Goal: Task Accomplishment & Management: Manage account settings

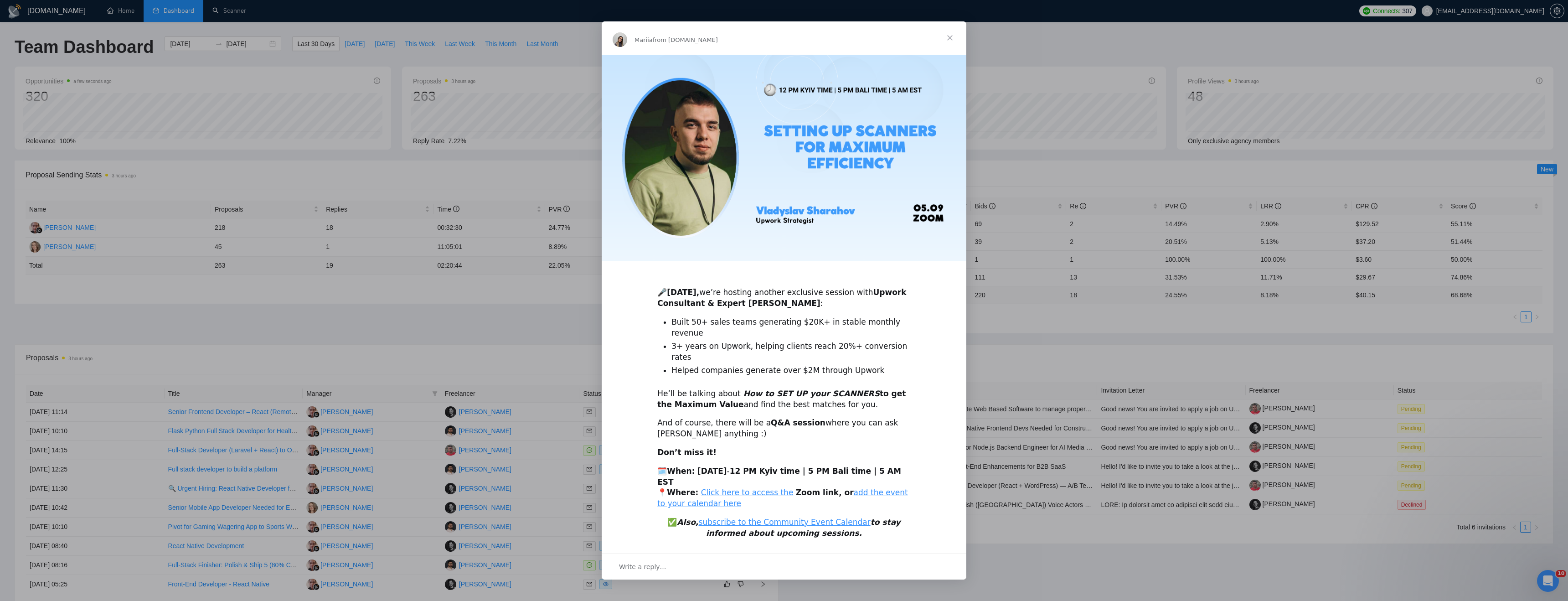
click at [952, 53] on span "Close" at bounding box center [949, 37] width 33 height 33
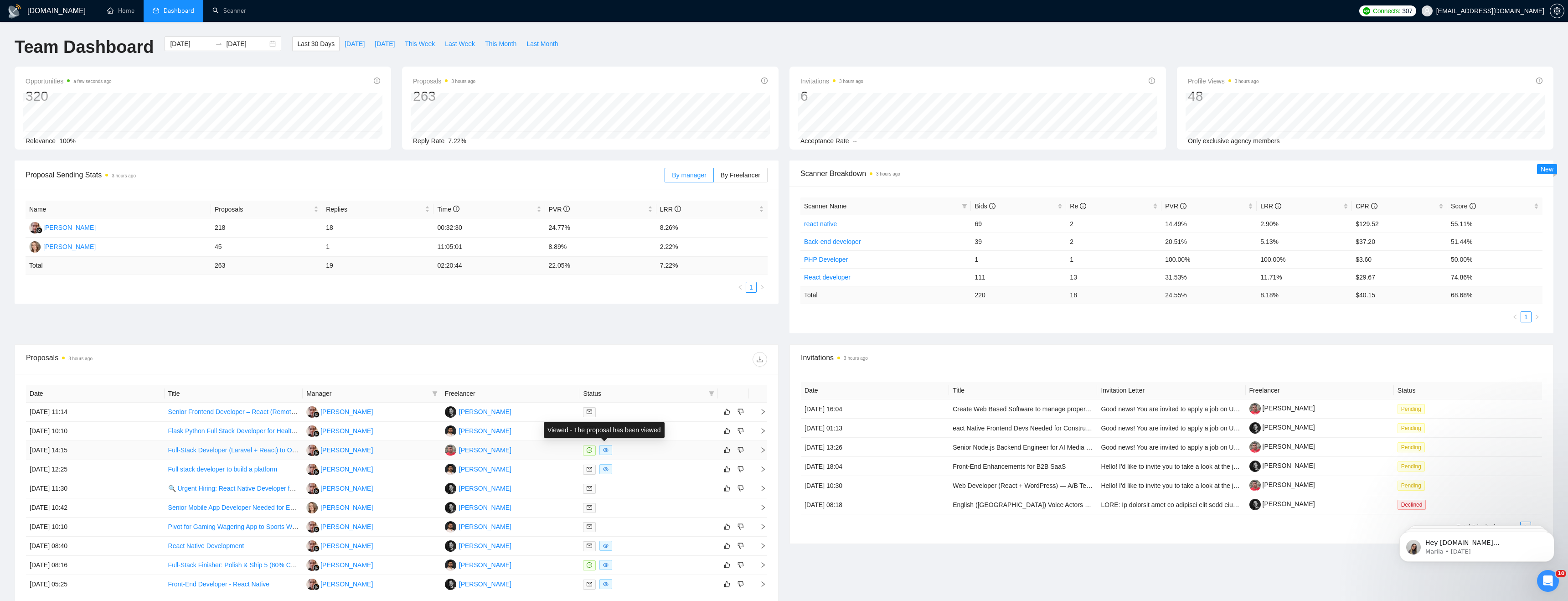
click at [606, 452] on icon "eye" at bounding box center [605, 449] width 5 height 5
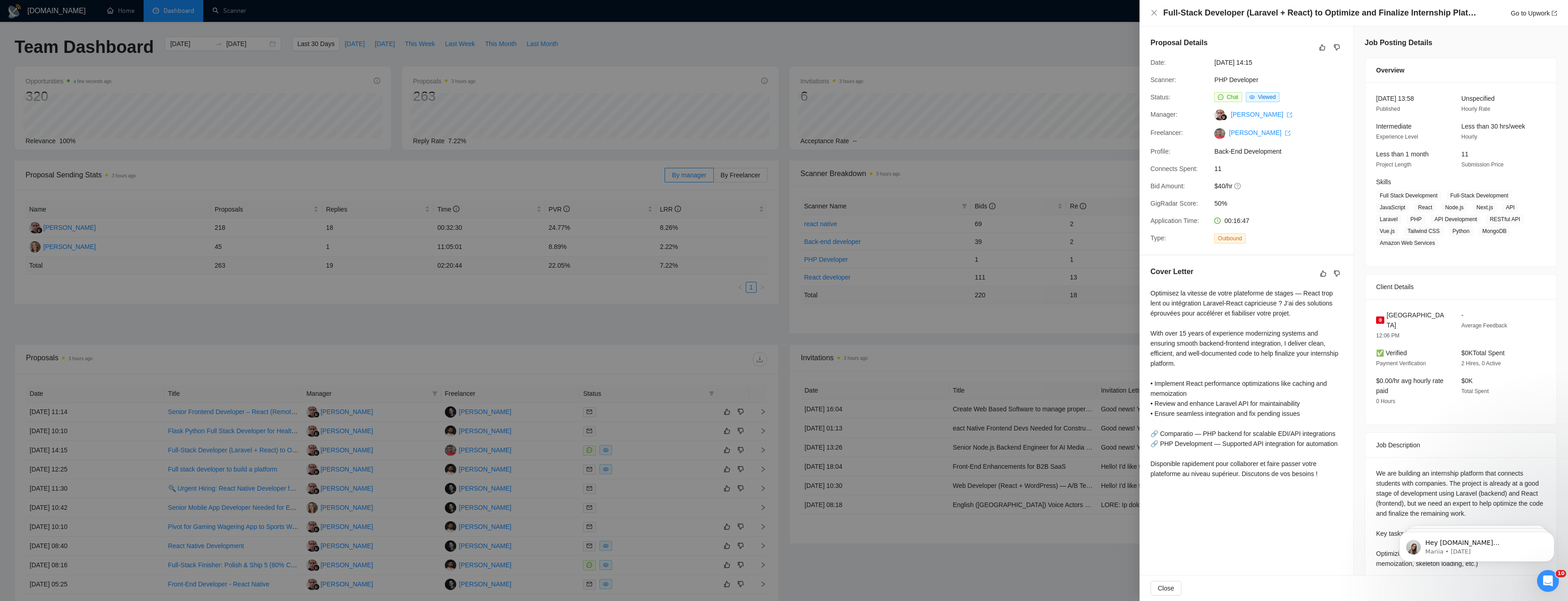
scroll to position [180, 0]
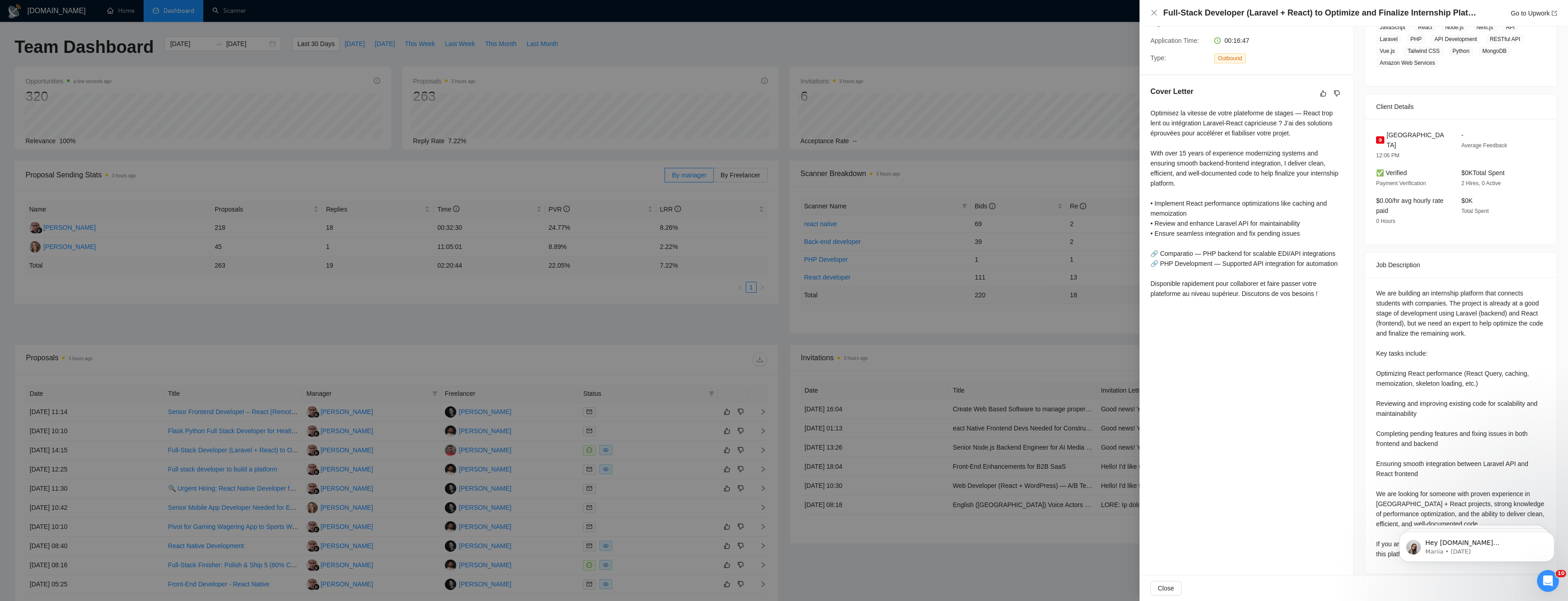
click at [590, 451] on div at bounding box center [784, 300] width 1568 height 601
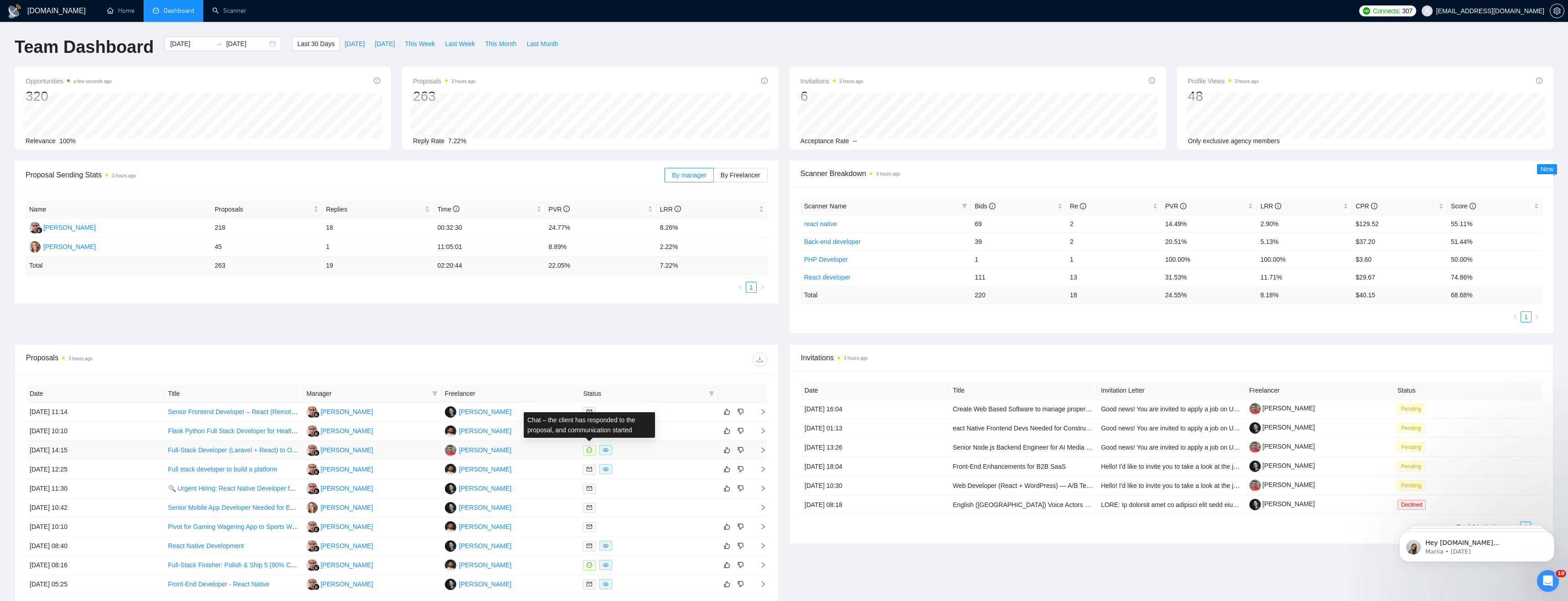
click at [590, 451] on icon "message" at bounding box center [589, 449] width 5 height 5
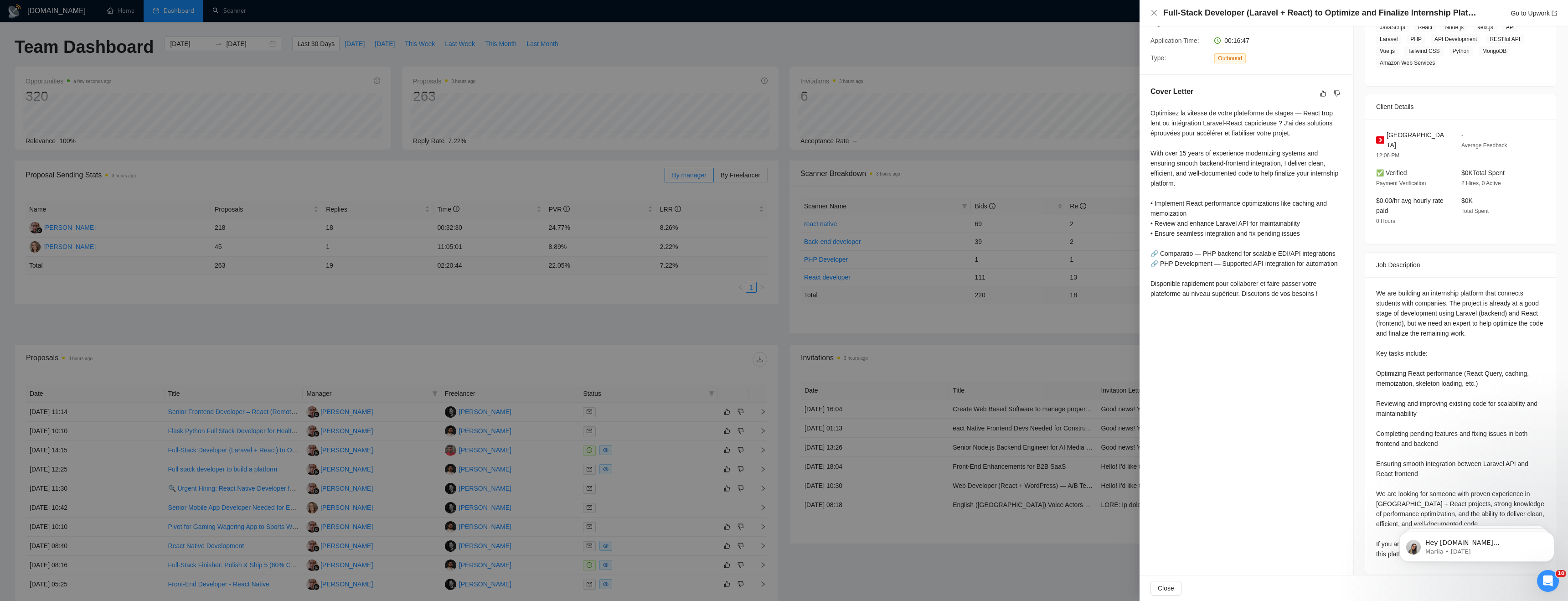
click at [410, 337] on div at bounding box center [784, 300] width 1568 height 601
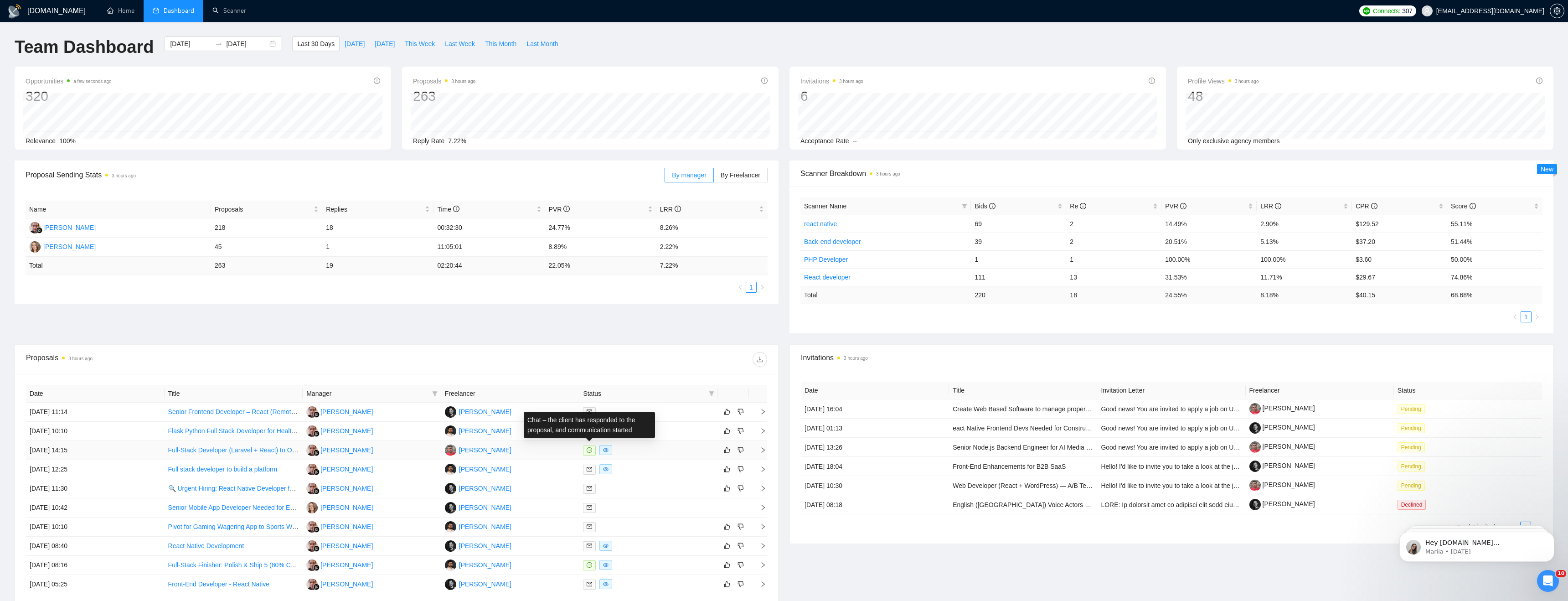
click at [590, 451] on icon "message" at bounding box center [589, 449] width 5 height 5
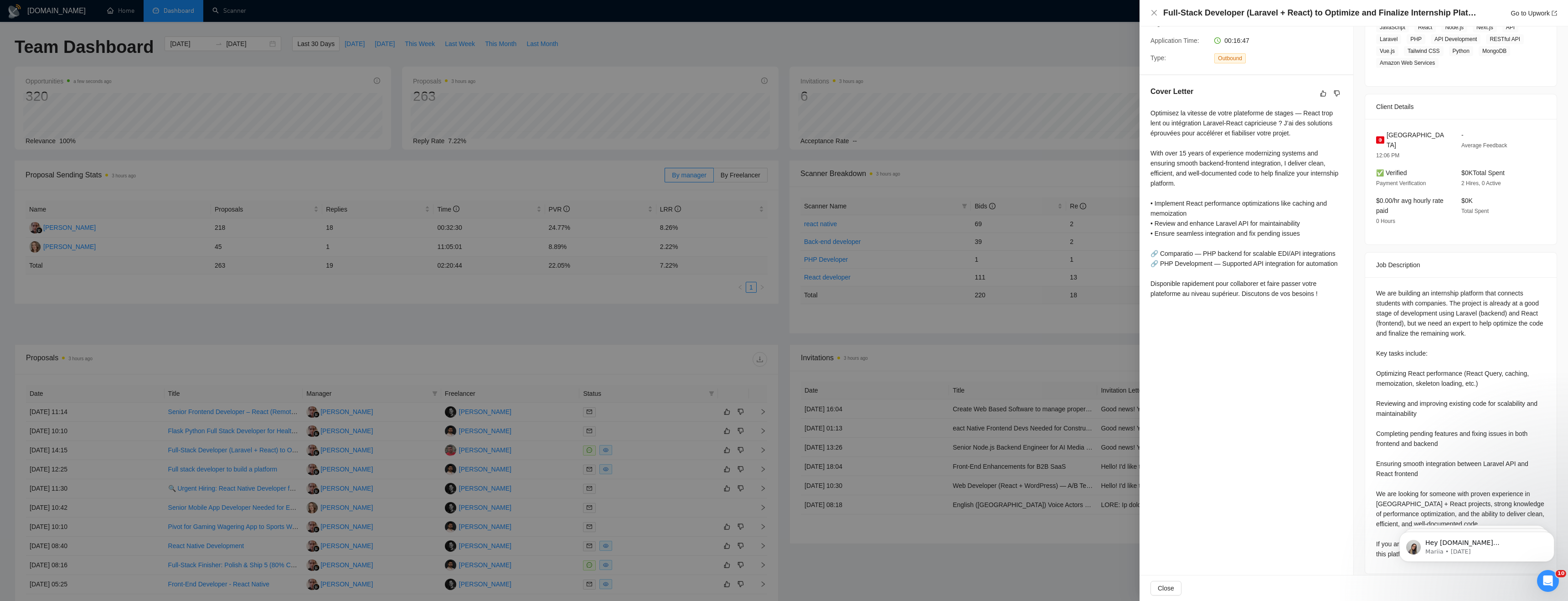
click at [332, 313] on div at bounding box center [784, 300] width 1568 height 601
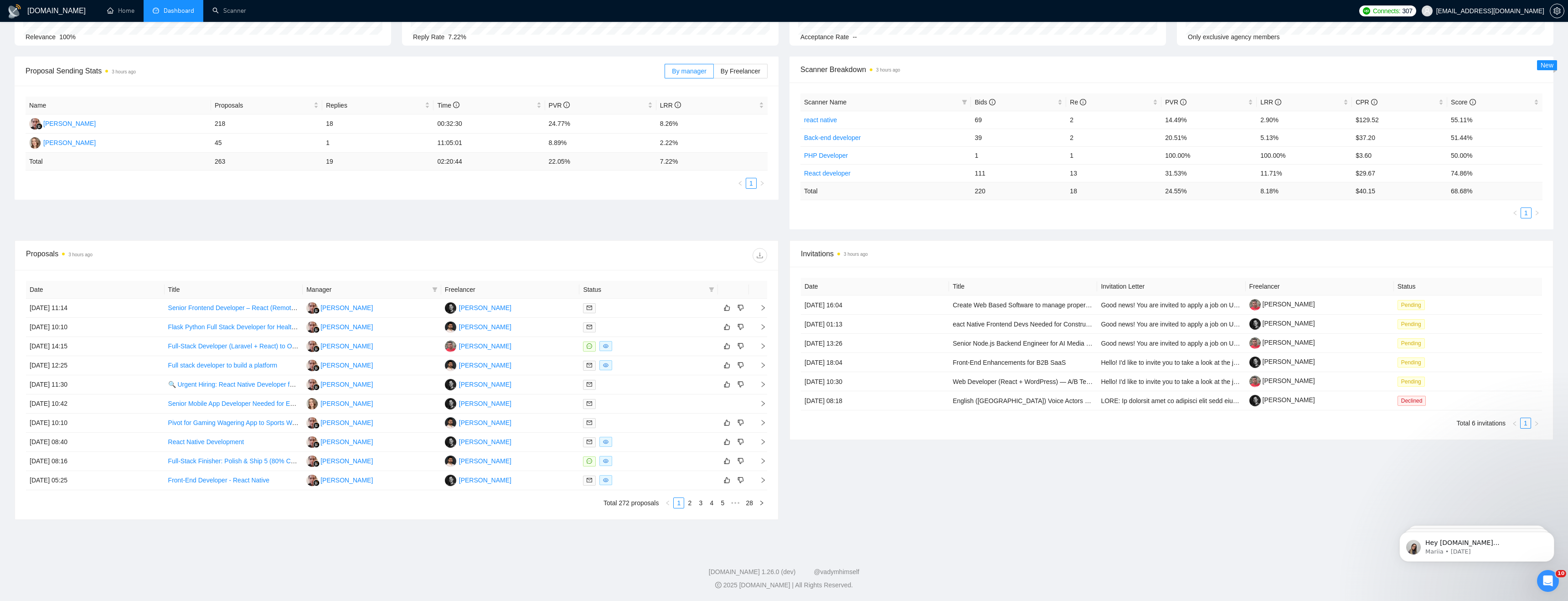
scroll to position [0, 0]
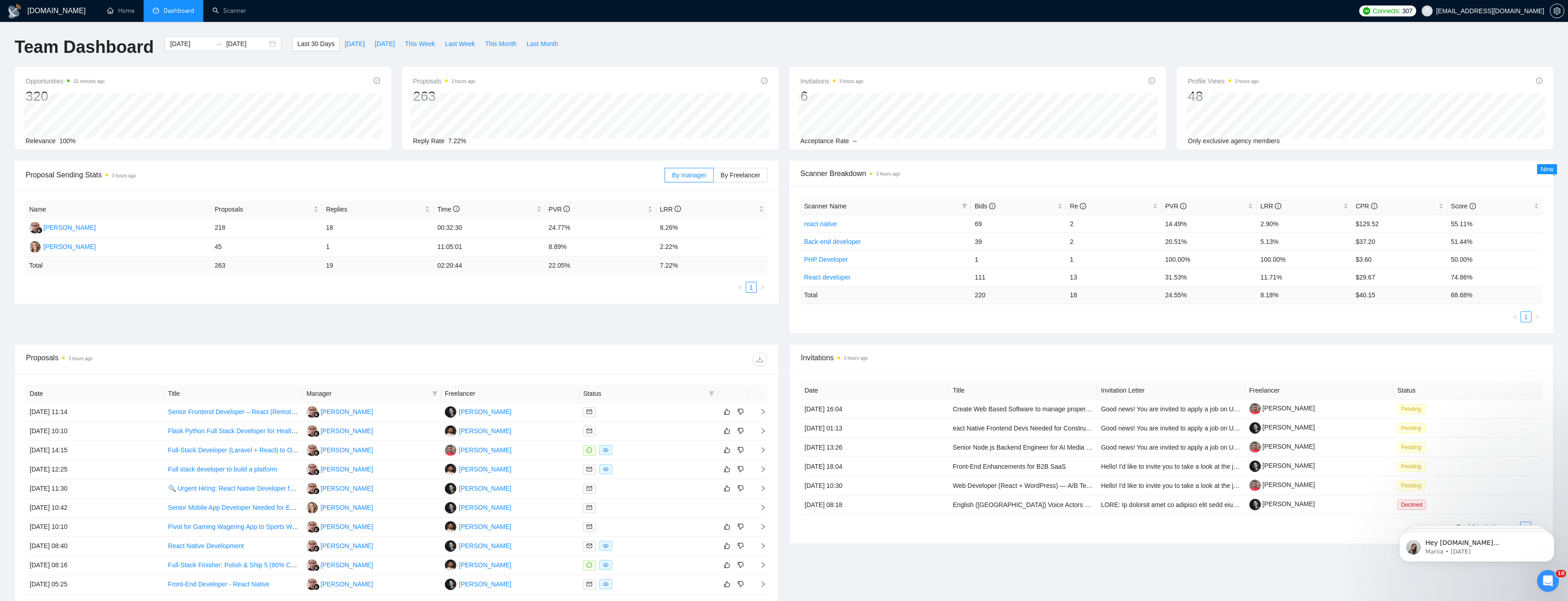
click at [328, 34] on div "[DOMAIN_NAME] Home Dashboard Scanner Connects: 307 [EMAIL_ADDRESS][DOMAIN_NAME]…" at bounding box center [784, 352] width 1568 height 705
click at [319, 40] on span "Last 30 Days" at bounding box center [316, 44] width 37 height 10
